Goal: Check status: Check status

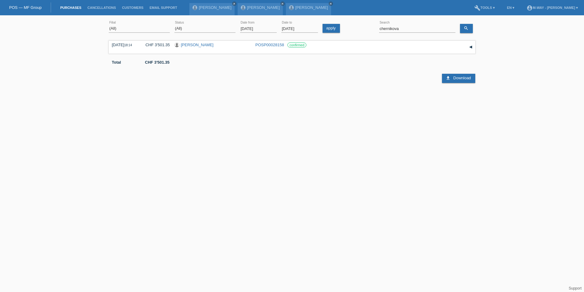
drag, startPoint x: 409, startPoint y: 27, endPoint x: 374, endPoint y: 26, distance: 34.9
click at [374, 26] on div "(All) [PERSON_NAME] Passion Vélo SàRL [GEOGRAPHIC_DATA] [GEOGRAPHIC_DATA] [GEOG…" at bounding box center [292, 28] width 367 height 21
type input "domide"
click at [207, 46] on link "Brindusa Domide" at bounding box center [196, 44] width 31 height 5
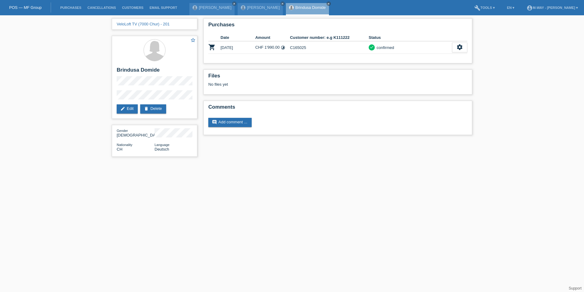
click at [333, 163] on html "POS — MF Group Purchases Cancellations Customers Email Support [PERSON_NAME] cl…" at bounding box center [292, 81] width 584 height 163
click at [276, 163] on html "POS — MF Group Purchases Cancellations Customers Email Support [PERSON_NAME] cl…" at bounding box center [292, 81] width 584 height 163
click at [72, 7] on link "Purchases" at bounding box center [70, 8] width 27 height 4
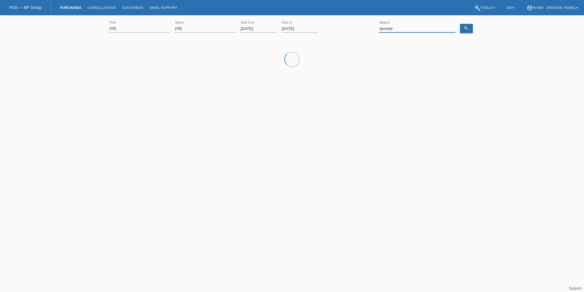
click at [399, 31] on input "domide" at bounding box center [417, 29] width 76 height 8
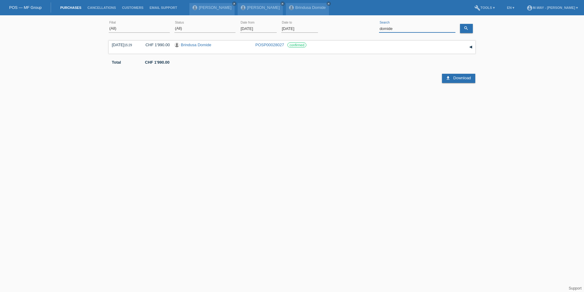
click at [399, 31] on input "domide" at bounding box center [417, 29] width 76 height 8
type input "schorta"
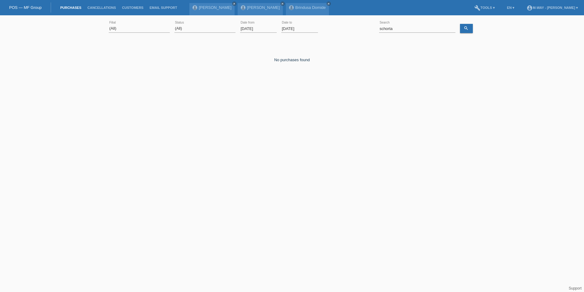
click at [260, 24] on div "[DATE] error Date from" at bounding box center [258, 28] width 37 height 21
click at [260, 27] on input "[DATE]" at bounding box center [258, 29] width 37 height 8
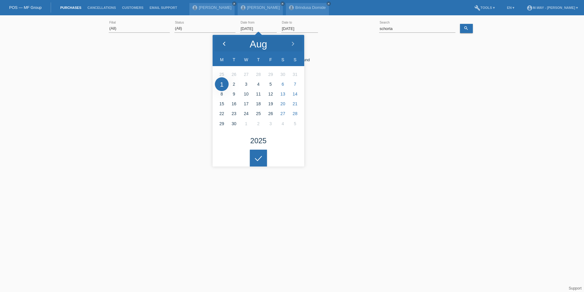
click at [225, 41] on div at bounding box center [224, 44] width 23 height 18
click at [225, 40] on div at bounding box center [224, 44] width 23 height 18
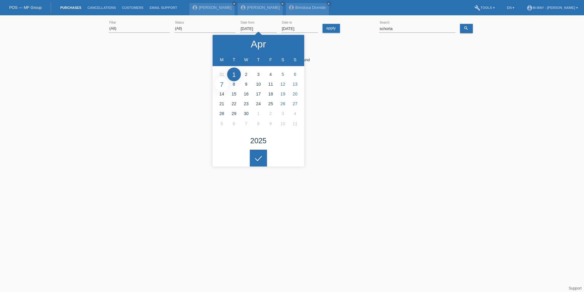
type input "[DATE]"
click at [256, 160] on div at bounding box center [258, 157] width 17 height 17
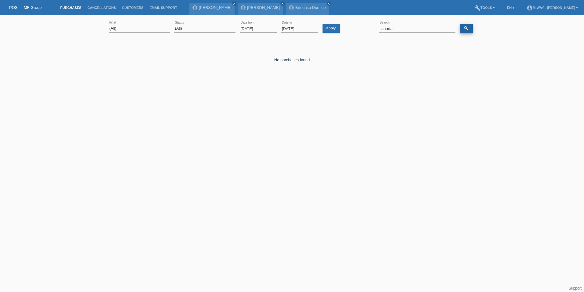
click at [470, 31] on link "search" at bounding box center [466, 28] width 13 height 9
click at [409, 30] on input "schorta" at bounding box center [417, 29] width 76 height 8
type input "[PERSON_NAME]"
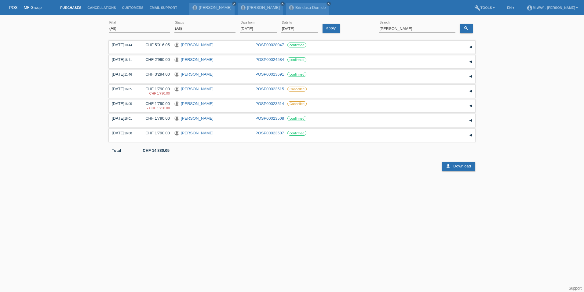
click at [255, 26] on input "[DATE]" at bounding box center [258, 29] width 37 height 8
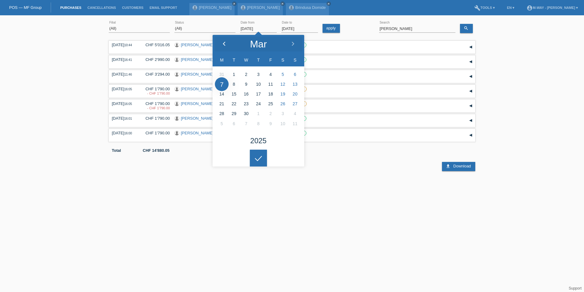
click at [224, 44] on icon at bounding box center [224, 44] width 5 height 5
type input "[DATE]"
click at [258, 158] on icon at bounding box center [259, 159] width 10 height 6
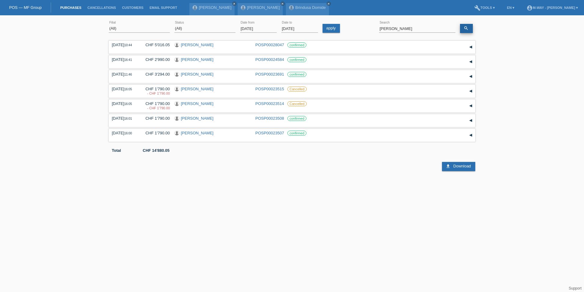
click at [465, 28] on icon "search" at bounding box center [466, 28] width 5 height 5
click at [413, 30] on input "[PERSON_NAME]" at bounding box center [417, 29] width 76 height 8
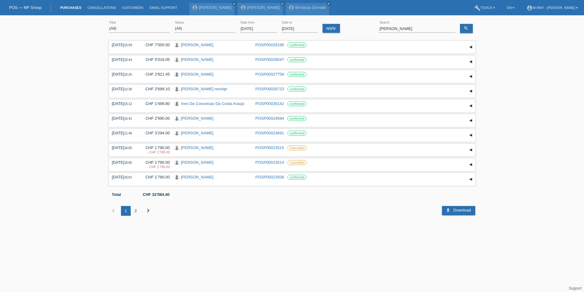
click at [136, 210] on div "2" at bounding box center [136, 211] width 10 height 10
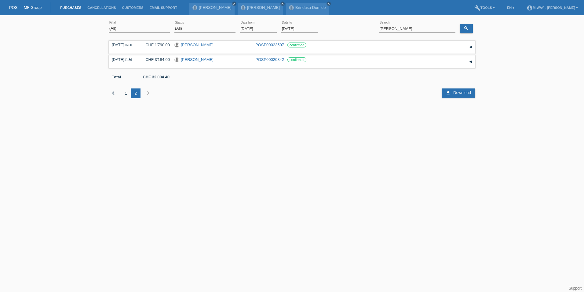
click at [124, 93] on div "1" at bounding box center [126, 93] width 10 height 10
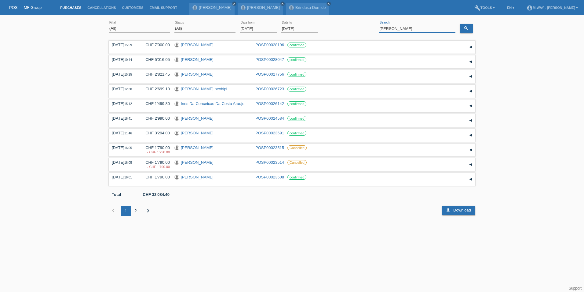
drag, startPoint x: 418, startPoint y: 26, endPoint x: 365, endPoint y: 21, distance: 53.5
click at [367, 22] on div "(All) [PERSON_NAME] Passion Vélo SàRL [GEOGRAPHIC_DATA] [GEOGRAPHIC_DATA] [GEOG…" at bounding box center [292, 28] width 367 height 21
type input "[PERSON_NAME]"
click at [134, 210] on div "2" at bounding box center [136, 211] width 10 height 10
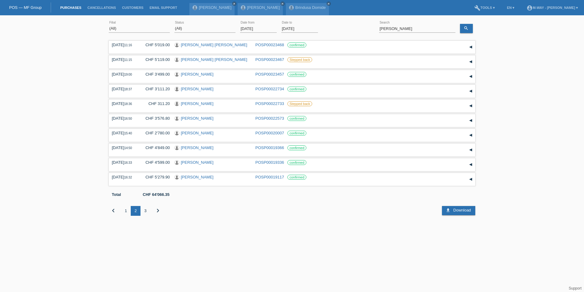
click at [146, 209] on div "3" at bounding box center [146, 211] width 10 height 10
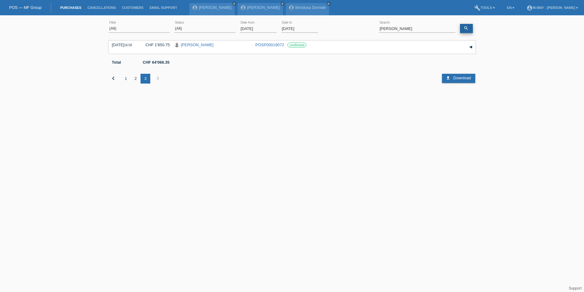
click at [471, 26] on link "search" at bounding box center [466, 28] width 13 height 9
click at [136, 78] on div "2" at bounding box center [136, 79] width 10 height 10
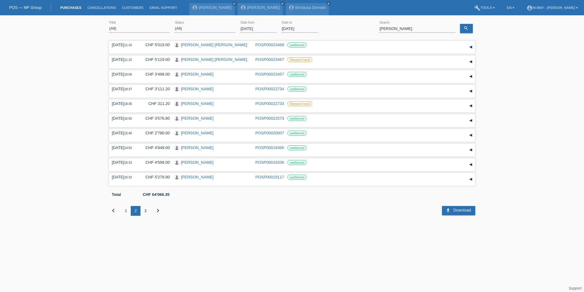
click at [125, 211] on div "1" at bounding box center [126, 211] width 10 height 10
